Goal: Complete application form

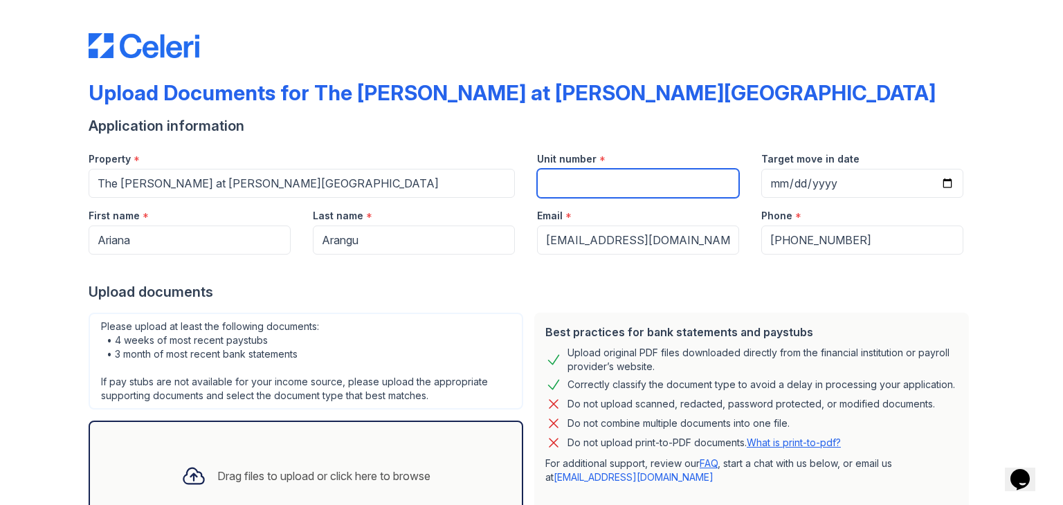
click at [644, 184] on input "Unit number" at bounding box center [638, 183] width 202 height 29
type input "3315"
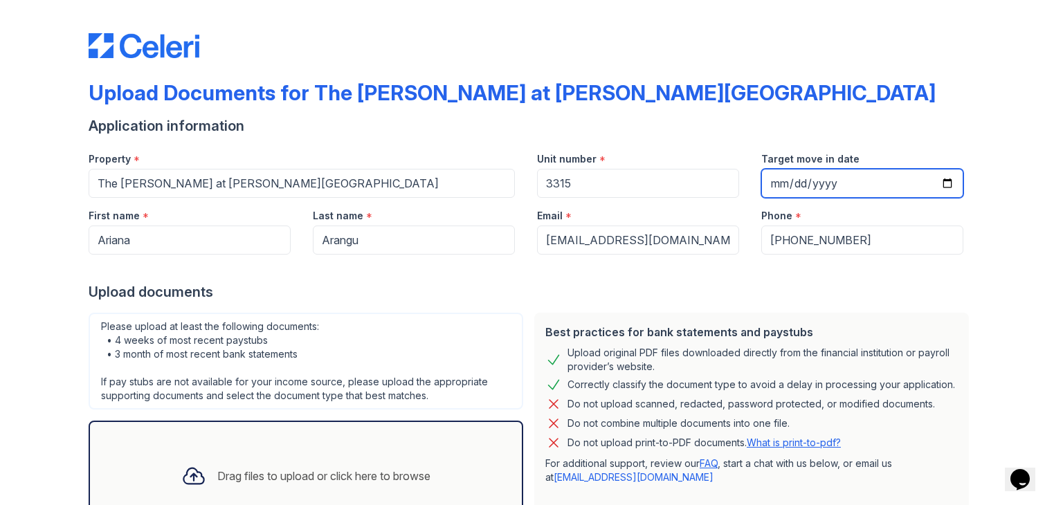
click at [774, 175] on input "Target move in date" at bounding box center [862, 183] width 202 height 29
type input "2005-09-06"
click at [821, 288] on div "Upload documents" at bounding box center [532, 291] width 886 height 19
click at [830, 173] on input "2005-09-06" at bounding box center [862, 183] width 202 height 29
click at [838, 181] on input "2005-09-06" at bounding box center [862, 183] width 202 height 29
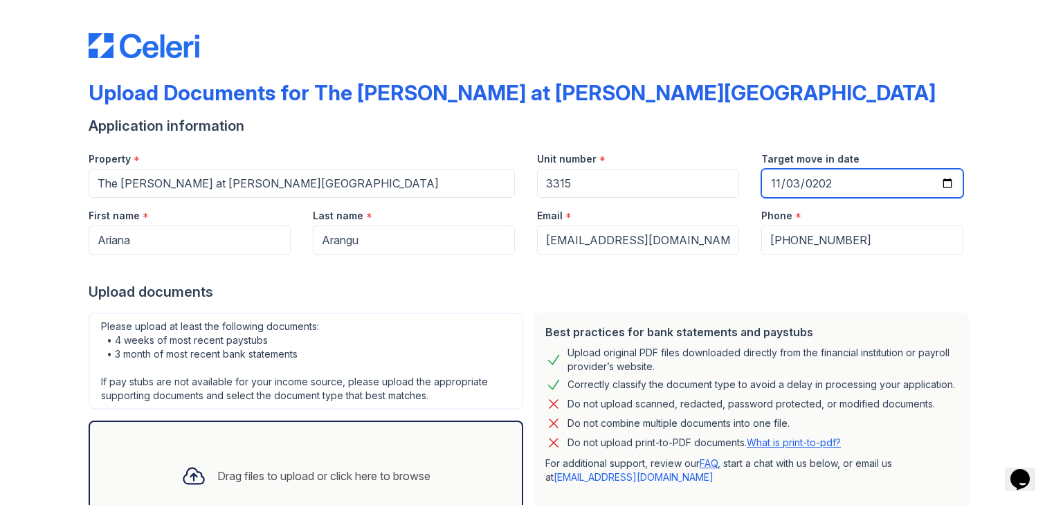
type input "2025-11-03"
click at [880, 288] on div "Upload documents" at bounding box center [532, 291] width 886 height 19
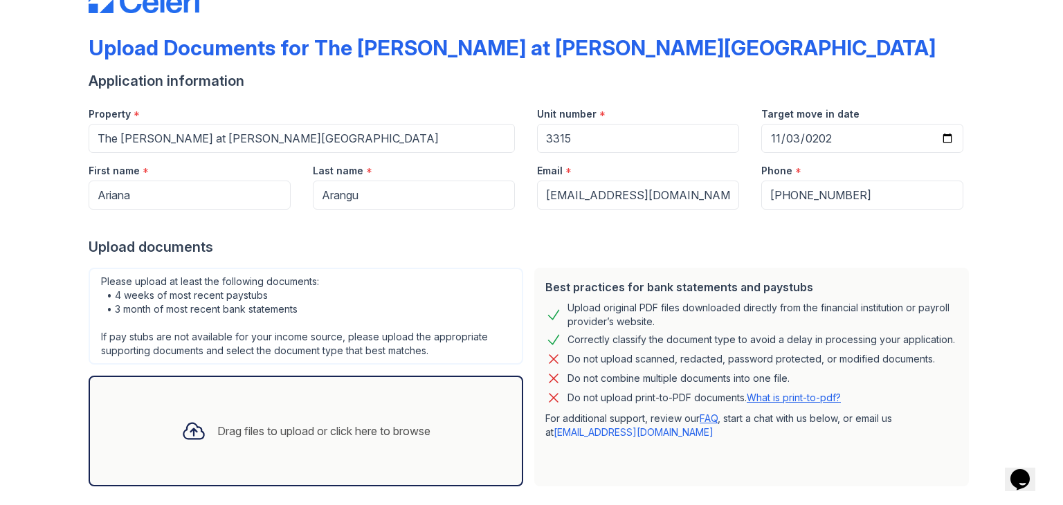
scroll to position [111, 0]
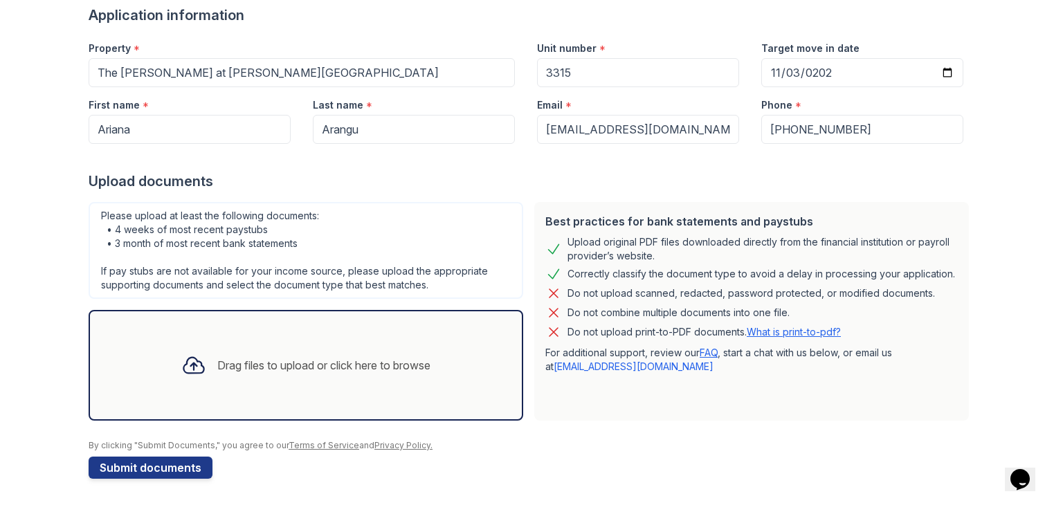
click at [300, 353] on div "Drag files to upload or click here to browse" at bounding box center [305, 365] width 271 height 47
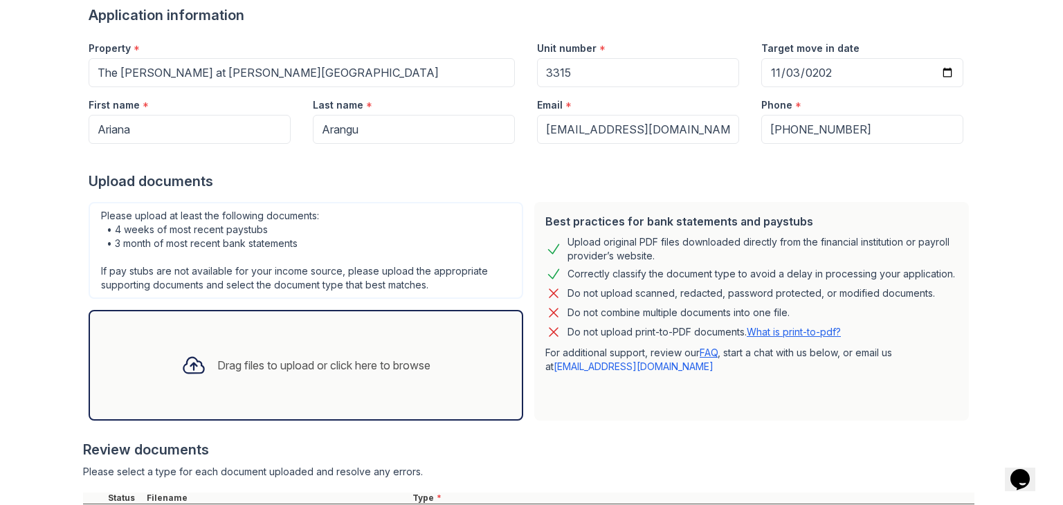
click at [392, 369] on div "Drag files to upload or click here to browse" at bounding box center [323, 365] width 213 height 17
click at [256, 358] on div "Drag files to upload or click here to browse" at bounding box center [323, 365] width 213 height 17
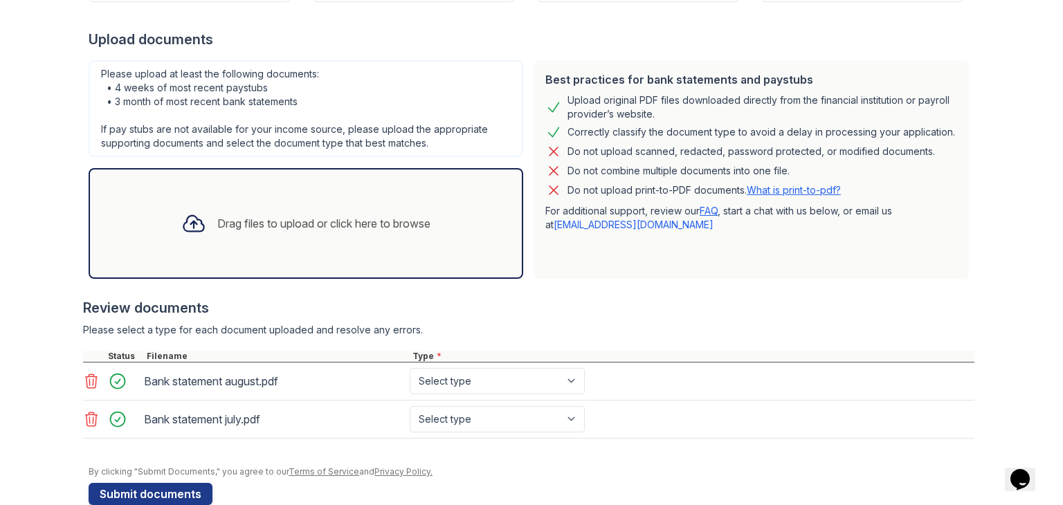
scroll to position [262, 0]
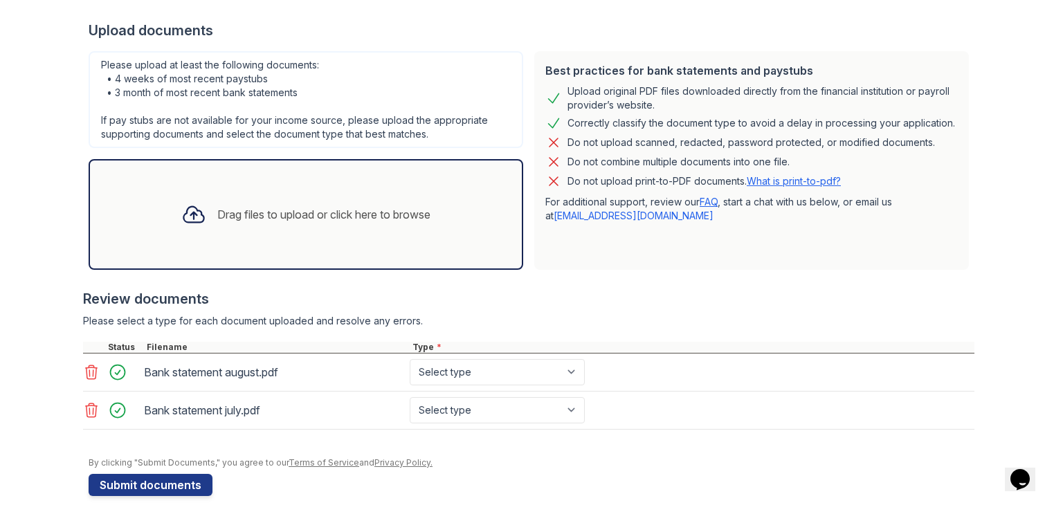
click at [246, 378] on div "Bank statement august.pdf" at bounding box center [274, 372] width 260 height 22
click at [244, 377] on div "Bank statement august.pdf" at bounding box center [274, 372] width 260 height 22
click at [174, 371] on div "Bank statement august.pdf" at bounding box center [274, 372] width 260 height 22
click at [115, 371] on div at bounding box center [121, 372] width 39 height 19
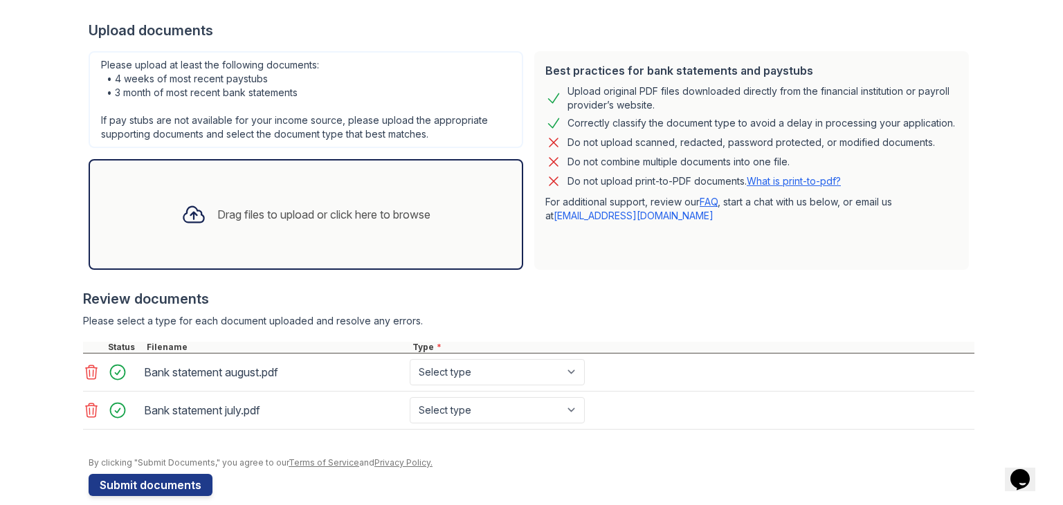
click at [91, 372] on icon at bounding box center [92, 372] width 12 height 14
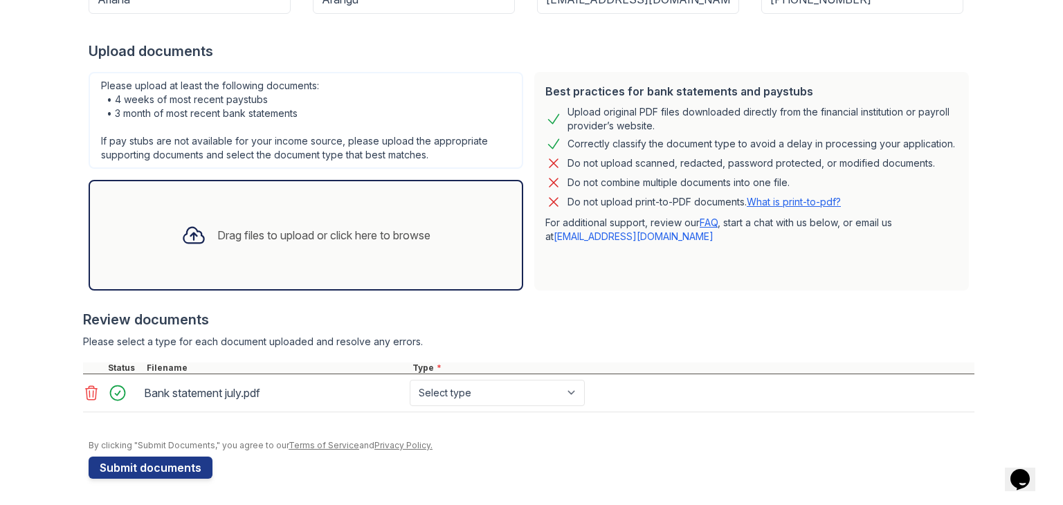
click at [83, 370] on div at bounding box center [94, 368] width 22 height 11
click at [89, 386] on icon at bounding box center [92, 393] width 12 height 14
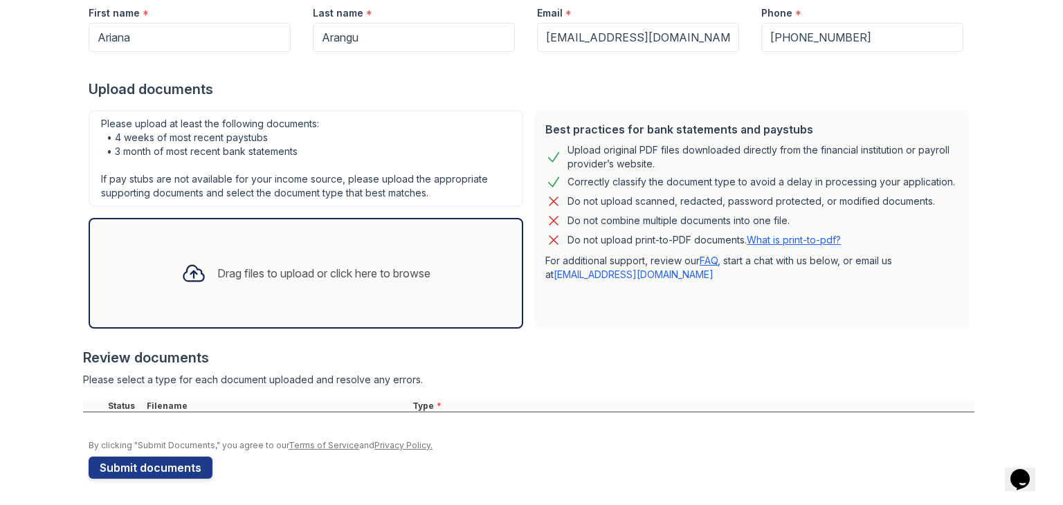
click at [356, 258] on div "Drag files to upload or click here to browse" at bounding box center [305, 273] width 271 height 47
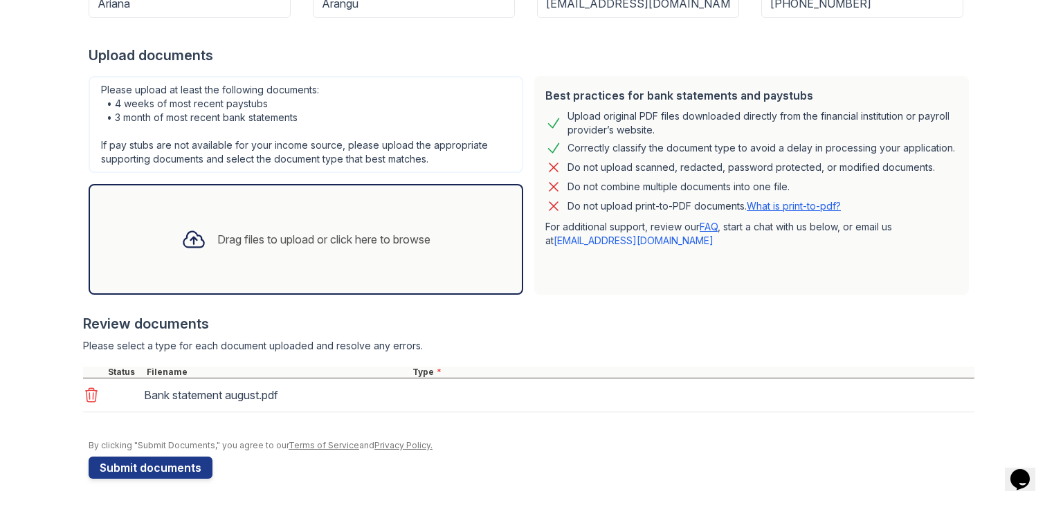
click at [308, 251] on div "Drag files to upload or click here to browse" at bounding box center [305, 239] width 271 height 47
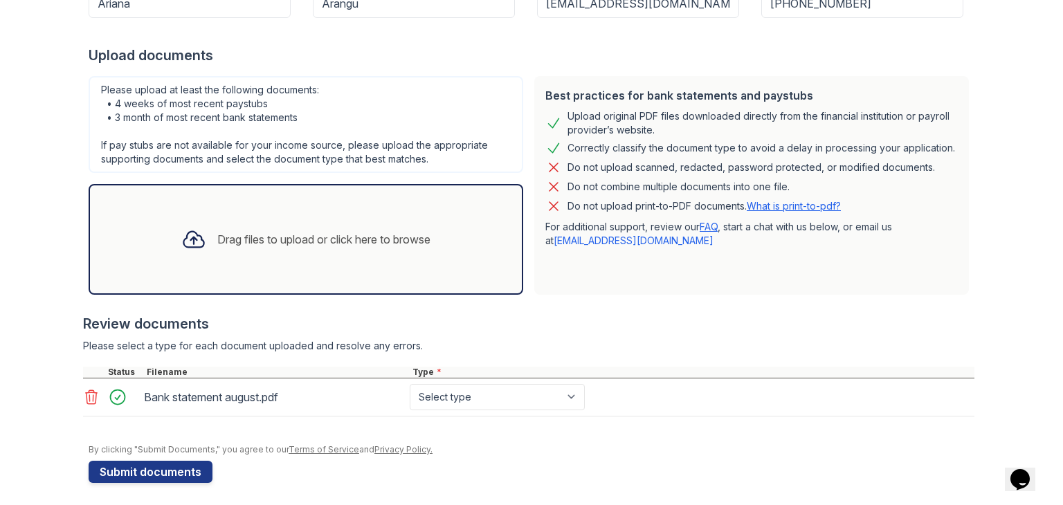
scroll to position [241, 0]
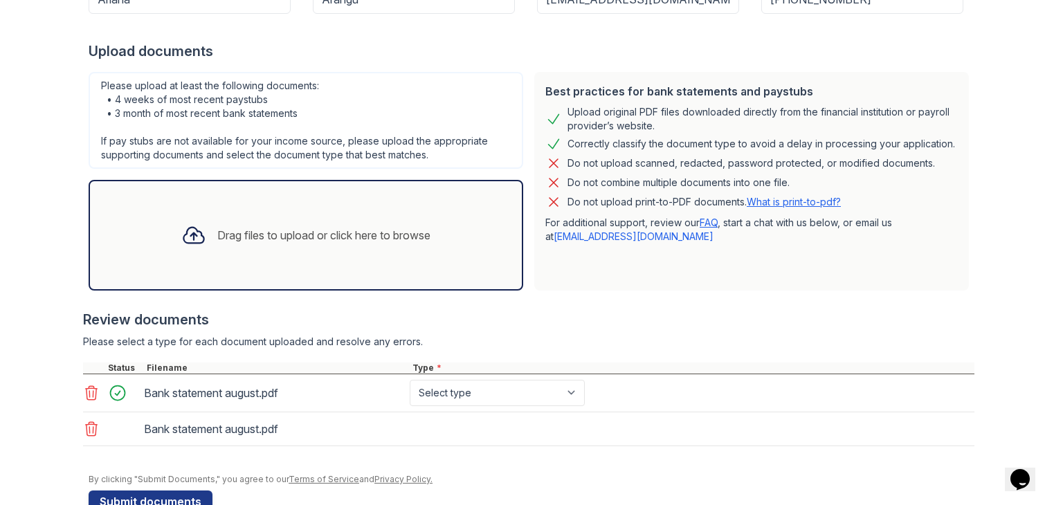
click at [417, 241] on div "Drag files to upload or click here to browse" at bounding box center [323, 235] width 213 height 17
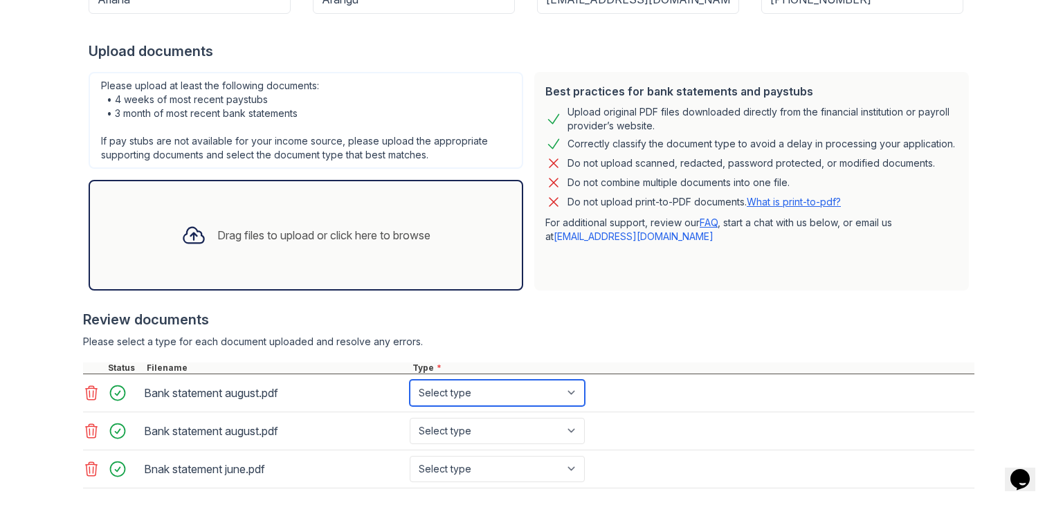
click at [523, 395] on select "Select type Paystub Bank Statement Offer Letter Tax Documents Benefit Award Let…" at bounding box center [497, 393] width 175 height 26
select select "bank_statement"
click at [410, 380] on select "Select type Paystub Bank Statement Offer Letter Tax Documents Benefit Award Let…" at bounding box center [497, 393] width 175 height 26
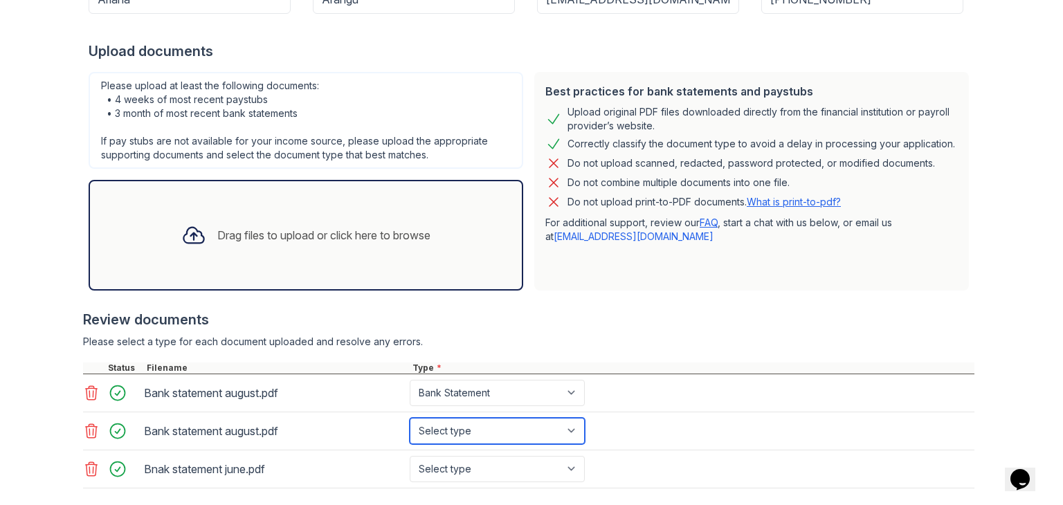
click at [489, 431] on select "Select type Paystub Bank Statement Offer Letter Tax Documents Benefit Award Let…" at bounding box center [497, 431] width 175 height 26
select select "bank_statement"
click at [410, 418] on select "Select type Paystub Bank Statement Offer Letter Tax Documents Benefit Award Let…" at bounding box center [497, 431] width 175 height 26
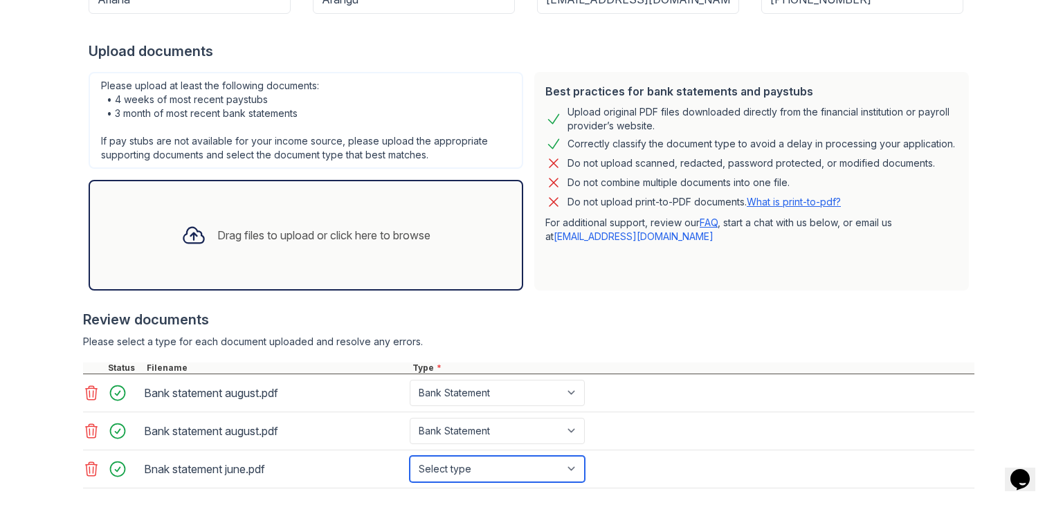
click at [485, 465] on select "Select type Paystub Bank Statement Offer Letter Tax Documents Benefit Award Let…" at bounding box center [497, 469] width 175 height 26
select select "bank_statement"
click at [410, 456] on select "Select type Paystub Bank Statement Offer Letter Tax Documents Benefit Award Let…" at bounding box center [497, 469] width 175 height 26
click at [970, 273] on div "Upload Documents for The Tiffany at Maitland West Application information Prope…" at bounding box center [531, 171] width 1019 height 824
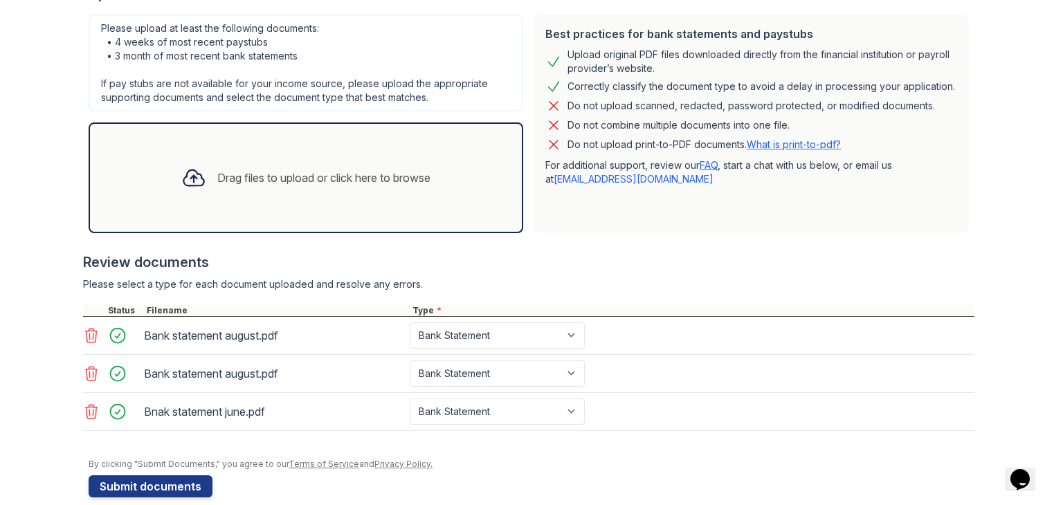
scroll to position [316, 0]
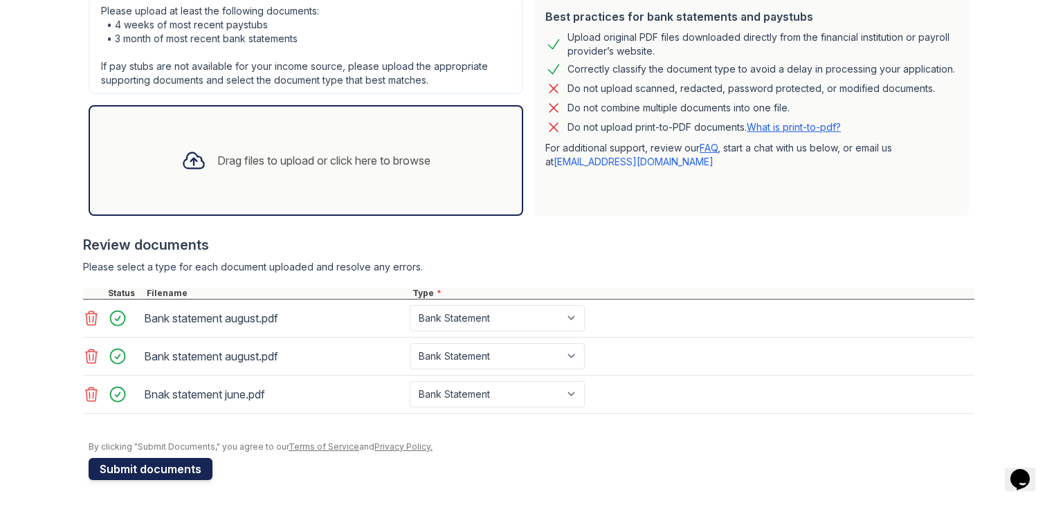
click at [148, 466] on button "Submit documents" at bounding box center [151, 469] width 124 height 22
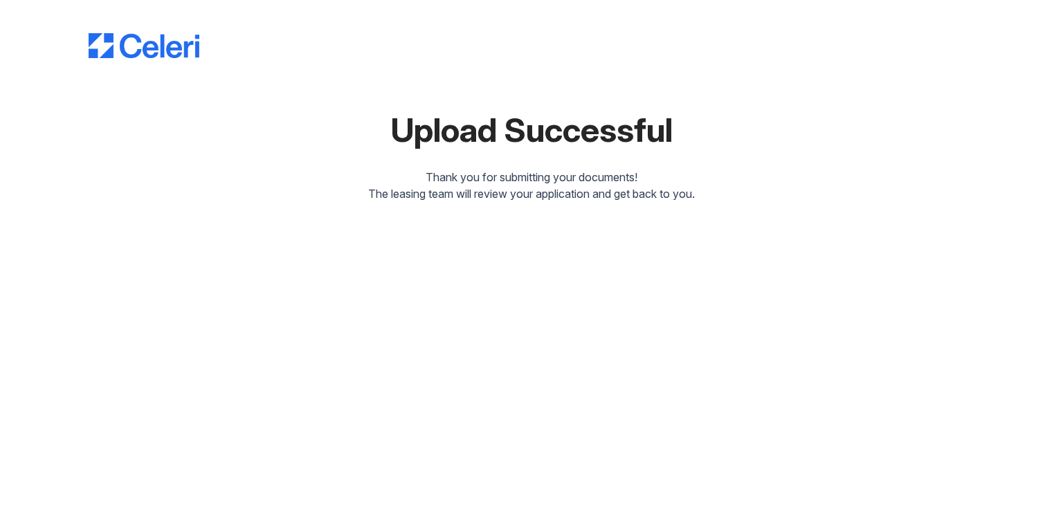
click at [523, 183] on div "Thank you for submitting your documents!" at bounding box center [532, 177] width 886 height 17
click at [146, 57] on img at bounding box center [144, 45] width 111 height 25
click at [1021, 466] on icon "Chat widget" at bounding box center [1025, 470] width 19 height 21
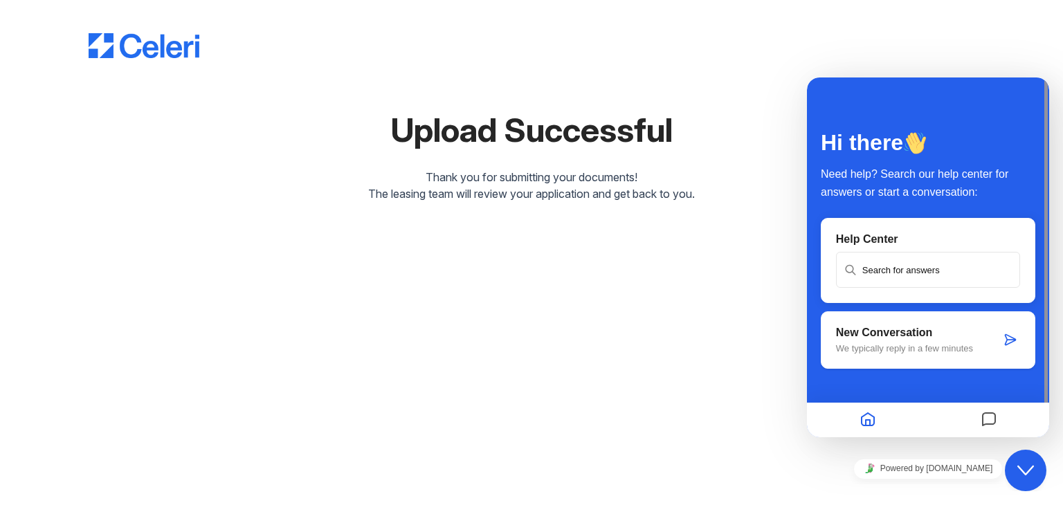
click at [928, 277] on input "text" at bounding box center [928, 269] width 181 height 33
click at [938, 339] on div "New Conversation We typically reply in a few minutes" at bounding box center [918, 340] width 165 height 27
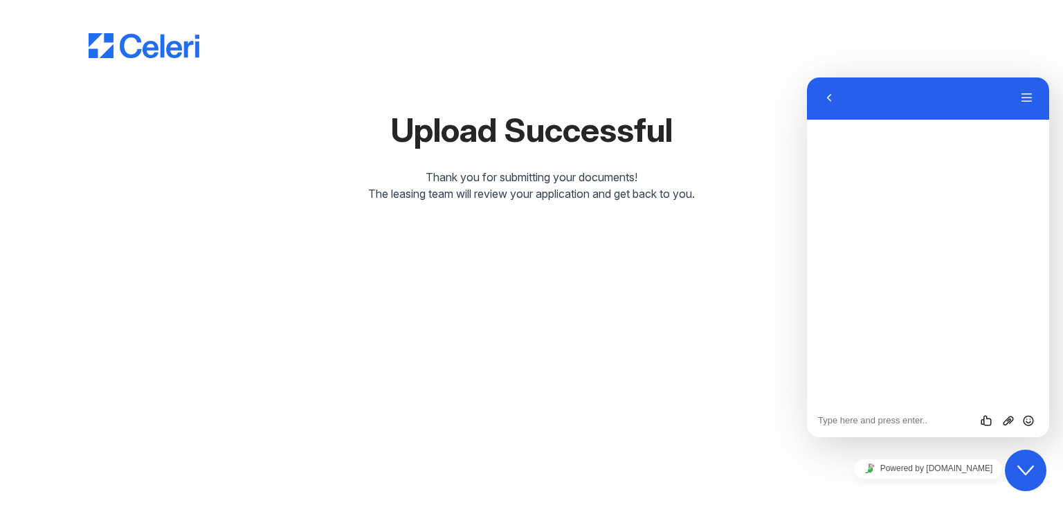
click at [821, 109] on div "Back Menu" at bounding box center [928, 98] width 242 height 43
click at [822, 96] on button "Back" at bounding box center [829, 98] width 22 height 21
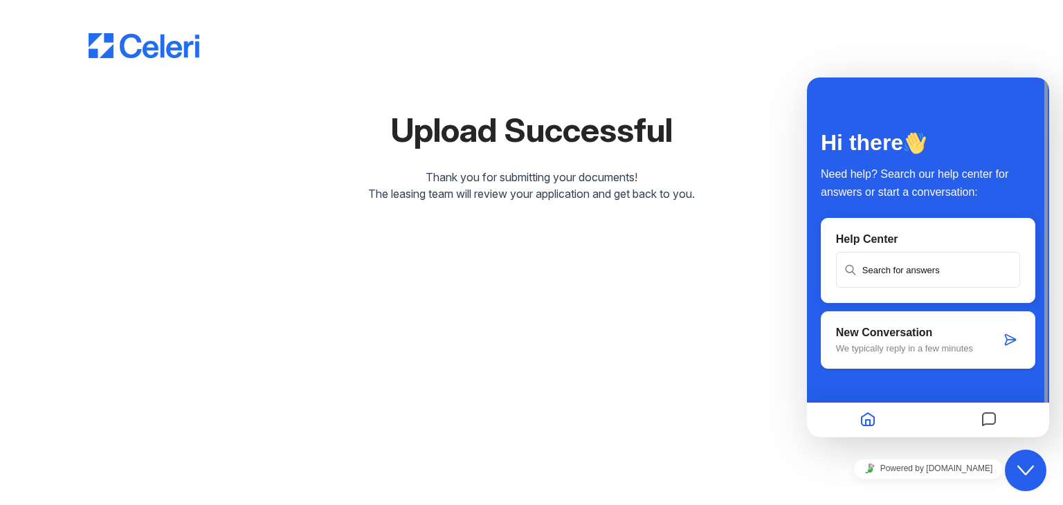
click at [998, 349] on p "We typically reply in a few minutes" at bounding box center [918, 348] width 165 height 10
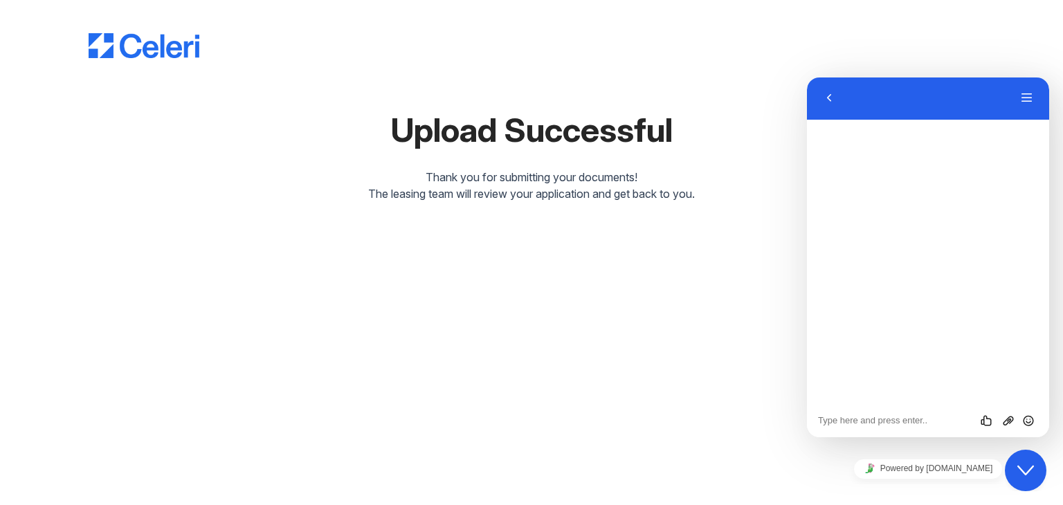
click at [807, 78] on textarea at bounding box center [807, 78] width 0 height 0
type textarea "hello"
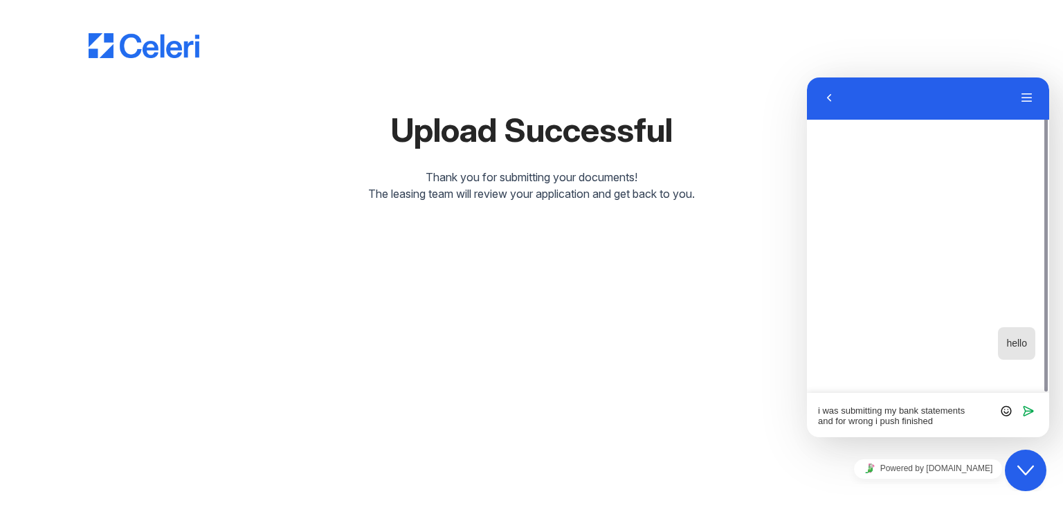
type textarea "i was submitting my bank statements and for wrong i push finished"
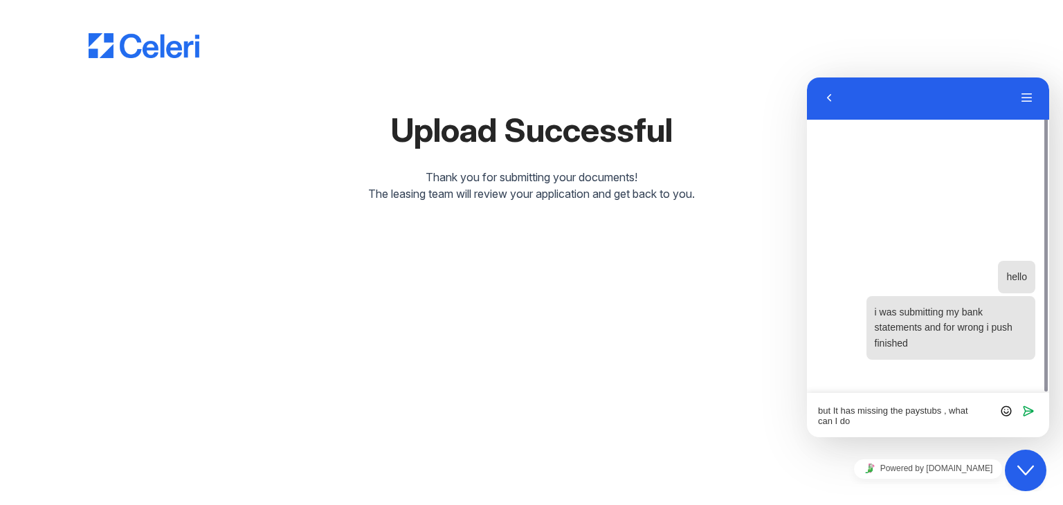
type textarea "but It has missing the paystubs , what can I do"
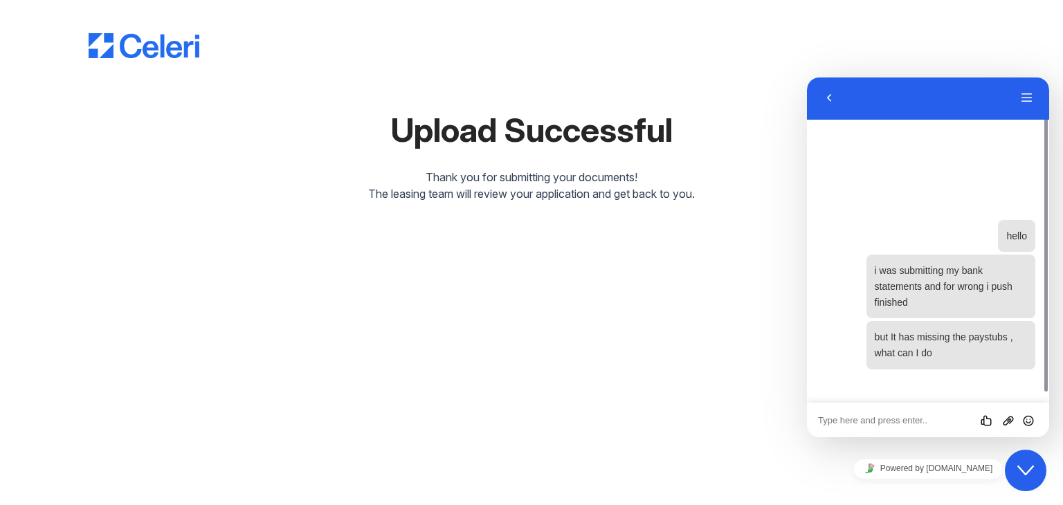
click at [418, 92] on div "Upload Successful Thank you for submitting your documents! The leasing team wil…" at bounding box center [532, 104] width 886 height 197
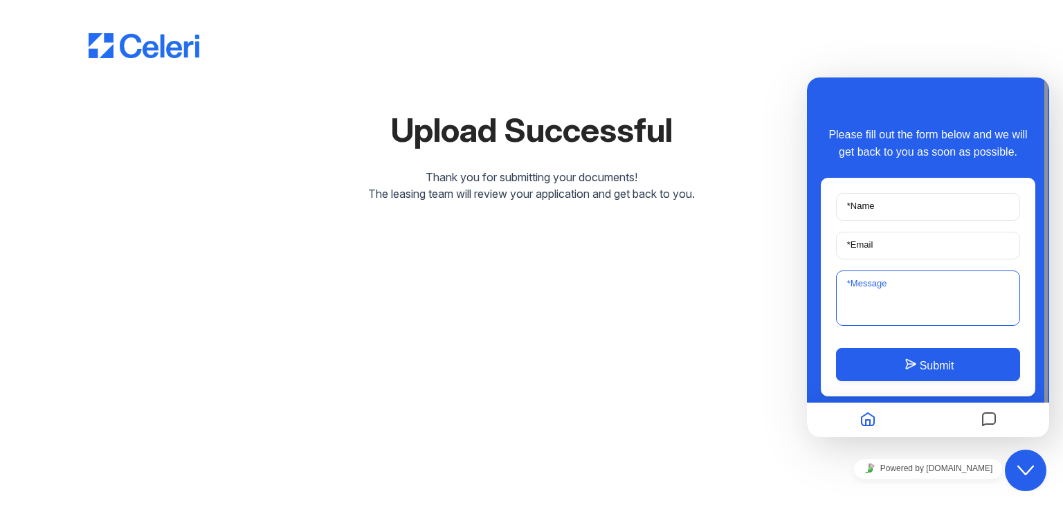
click at [878, 300] on textarea "* Message" at bounding box center [928, 298] width 184 height 55
paste textarea "Hi, I was uploading my bank statements and when I finished I accidentally press…"
type textarea "Hi, I was uploading my bank statements and when I finished I accidentally press…"
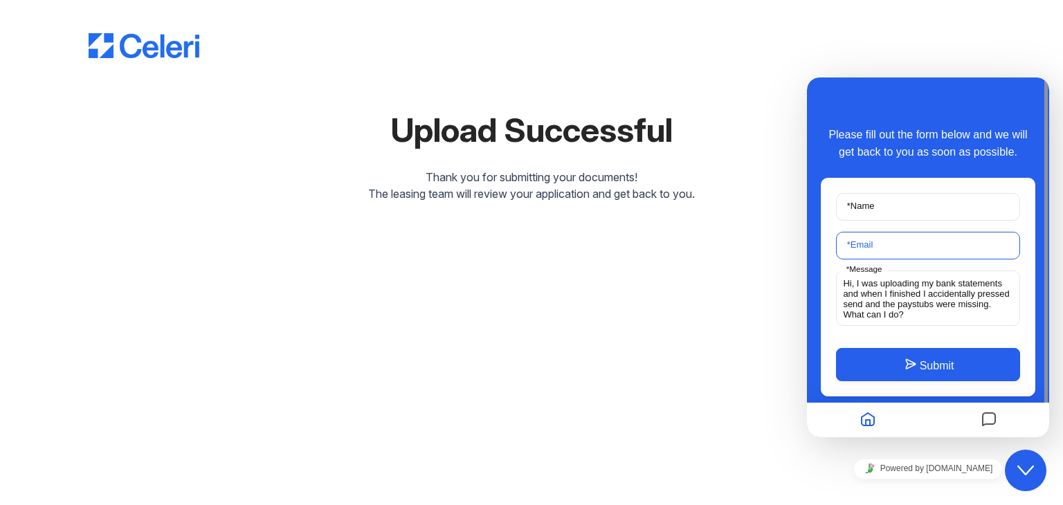
click at [901, 237] on input "* Email" at bounding box center [928, 246] width 184 height 28
type input "[EMAIL_ADDRESS][DOMAIN_NAME]"
click at [952, 210] on input "* Name" at bounding box center [928, 207] width 184 height 28
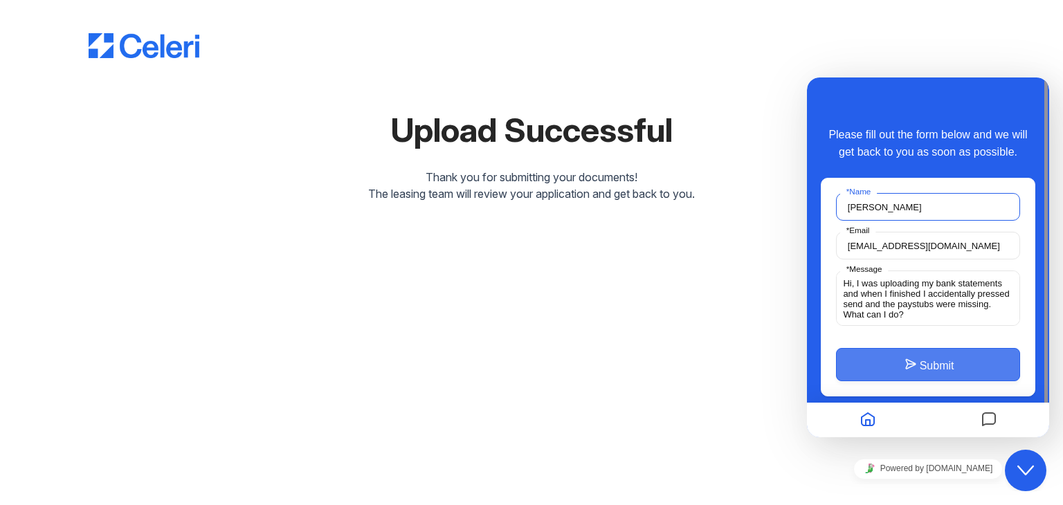
type input "[PERSON_NAME]"
click at [943, 365] on button "Submit" at bounding box center [928, 364] width 184 height 33
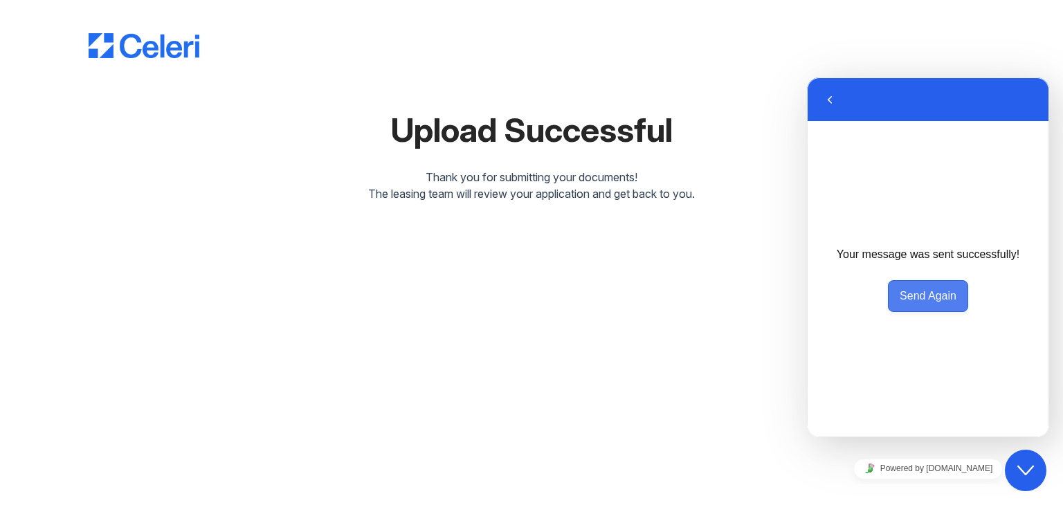
click at [933, 293] on button "Send Again" at bounding box center [928, 295] width 80 height 31
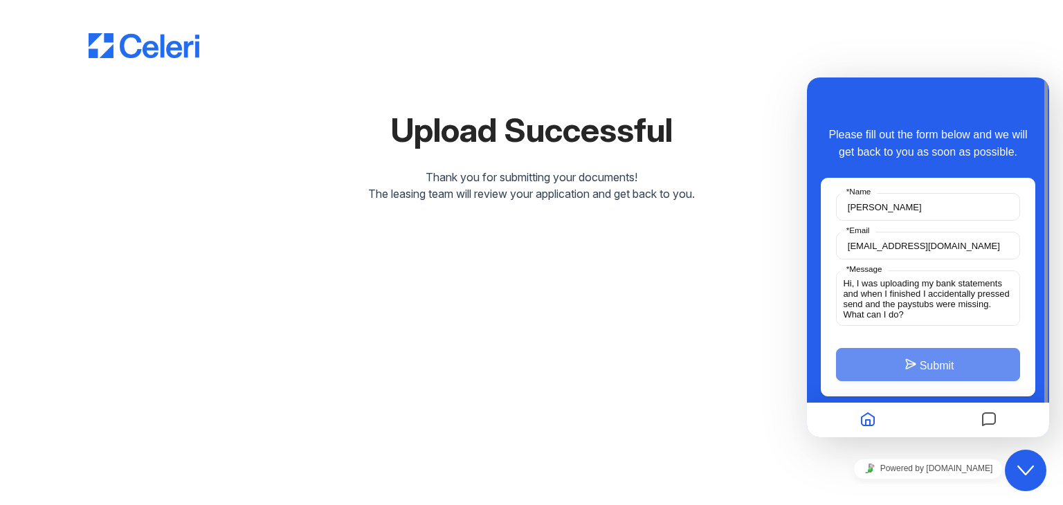
click at [877, 415] on button "Home" at bounding box center [868, 420] width 24 height 27
click at [1005, 423] on div at bounding box center [988, 420] width 121 height 27
click at [987, 419] on icon "Messages" at bounding box center [989, 420] width 17 height 27
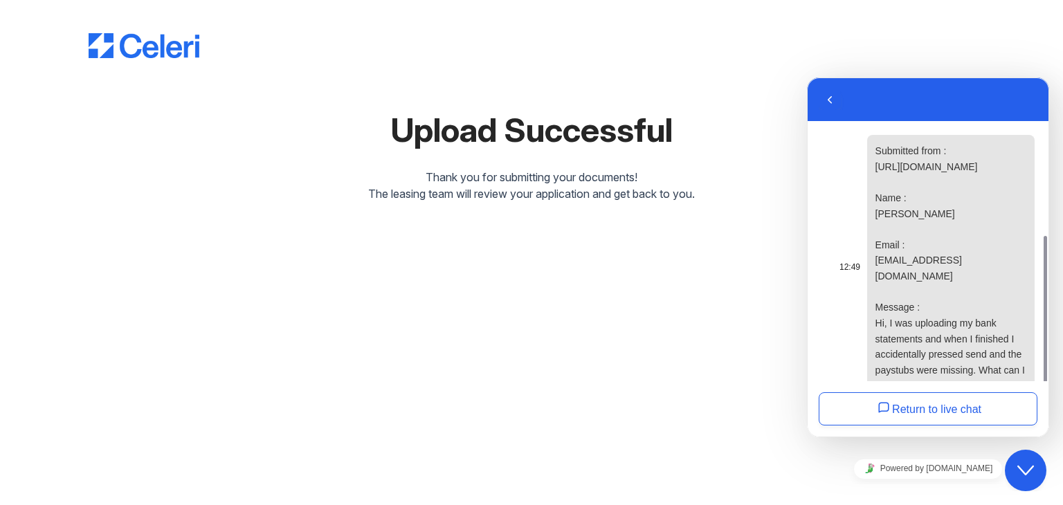
scroll to position [64, 0]
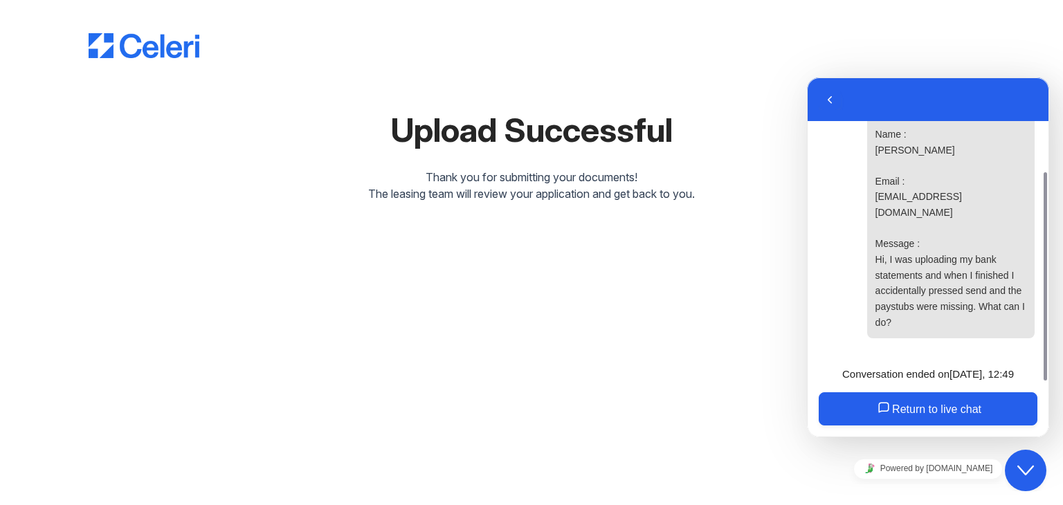
click at [972, 410] on button "Return to live chat" at bounding box center [928, 408] width 219 height 33
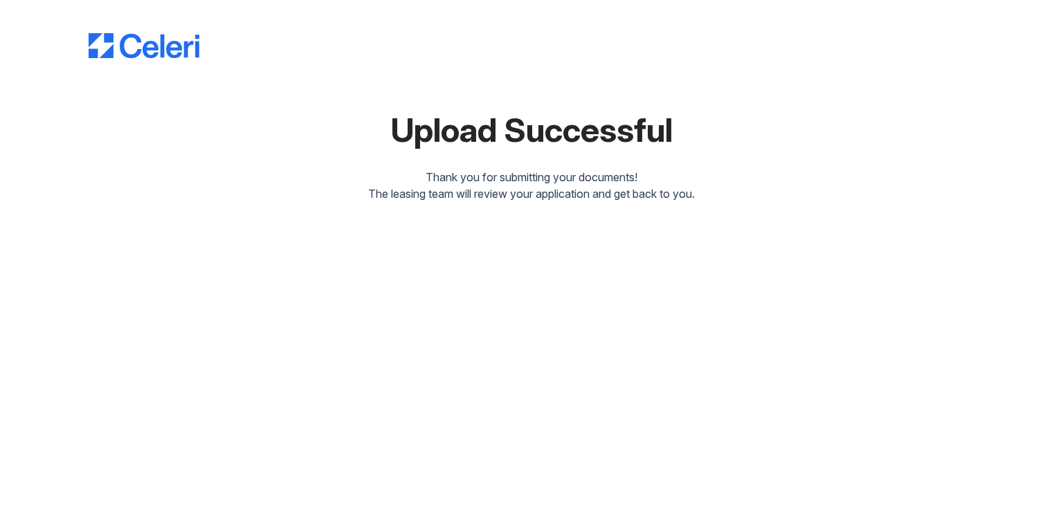
click at [458, 135] on div "Upload Successful" at bounding box center [532, 130] width 886 height 33
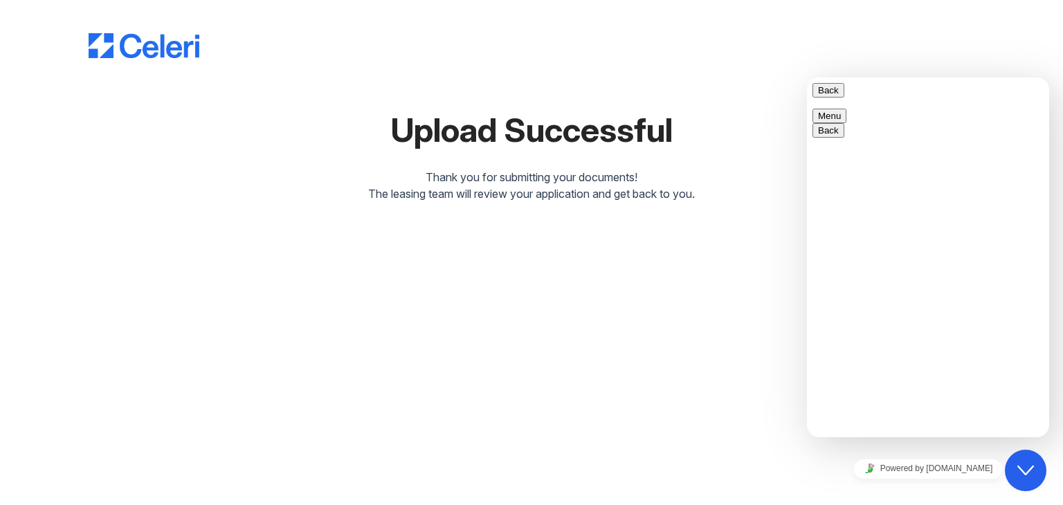
click at [847, 109] on button "Menu" at bounding box center [830, 116] width 34 height 15
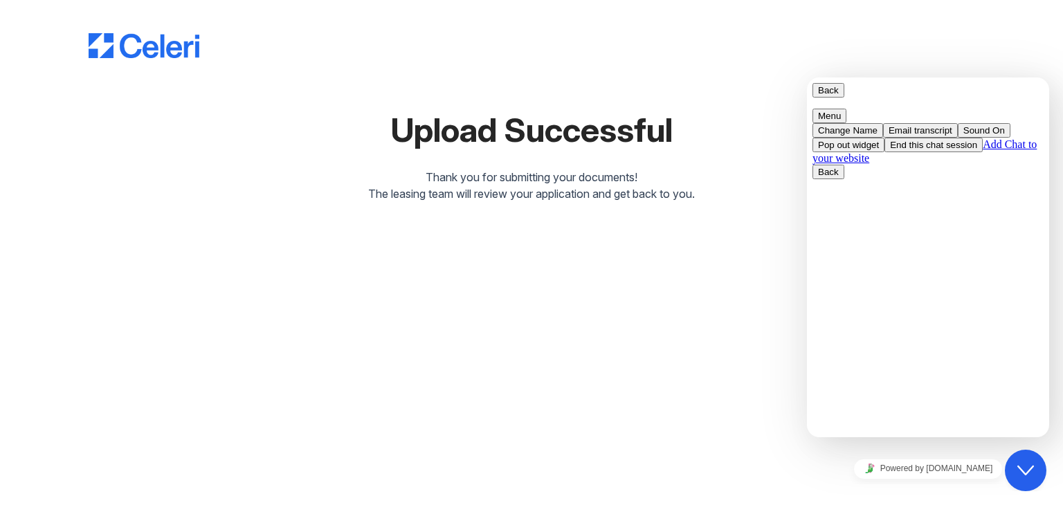
click at [1009, 164] on link "Add Chat to your website" at bounding box center [925, 151] width 224 height 26
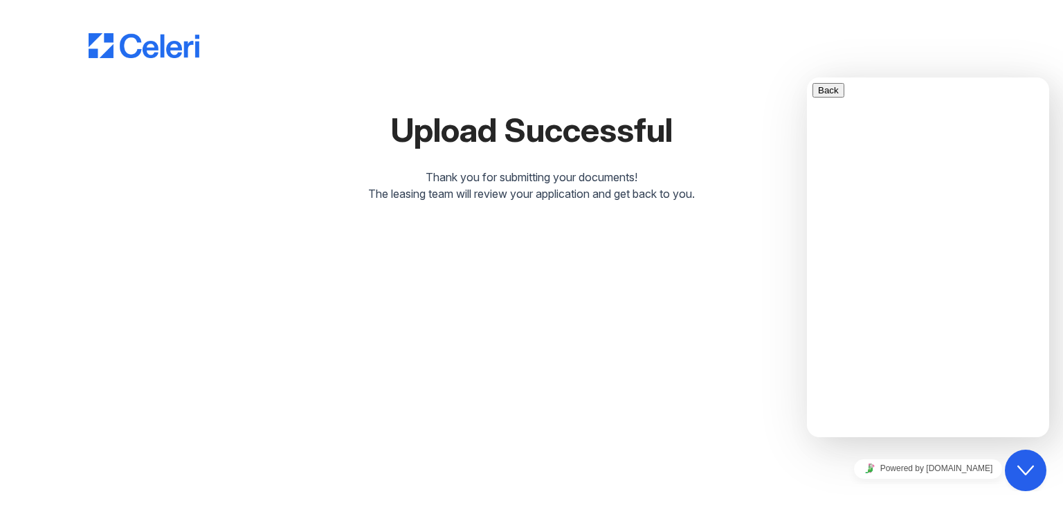
type input "[PERSON_NAME]"
type input "[EMAIL_ADDRESS][DOMAIN_NAME]"
